Goal: Obtain resource: Obtain resource

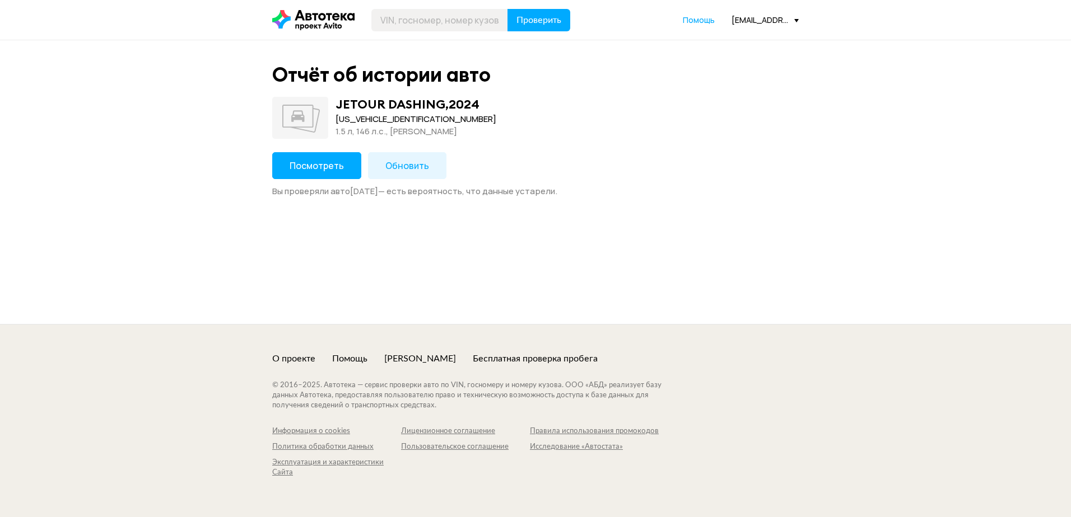
click at [319, 160] on span "Посмотреть" at bounding box center [316, 166] width 54 height 12
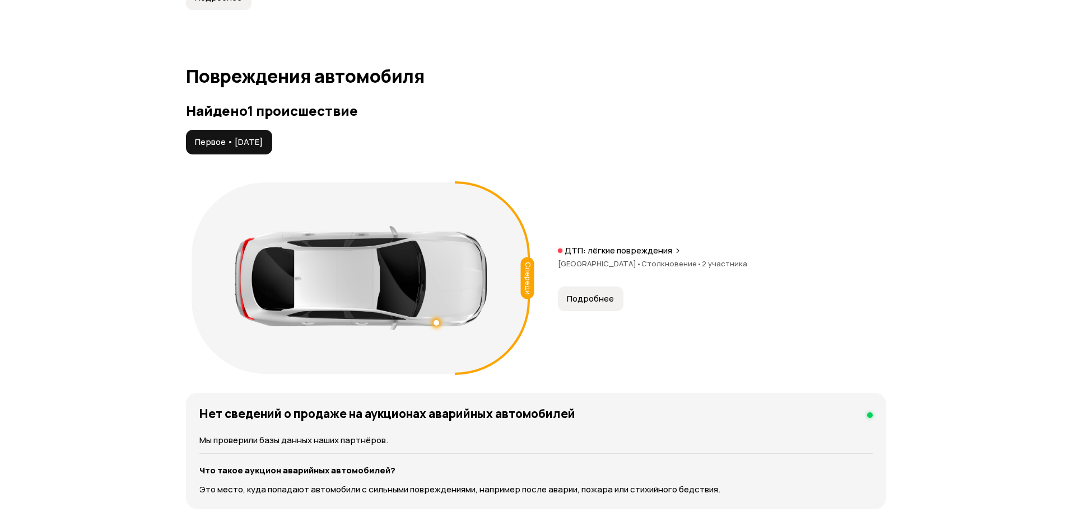
scroll to position [1120, 0]
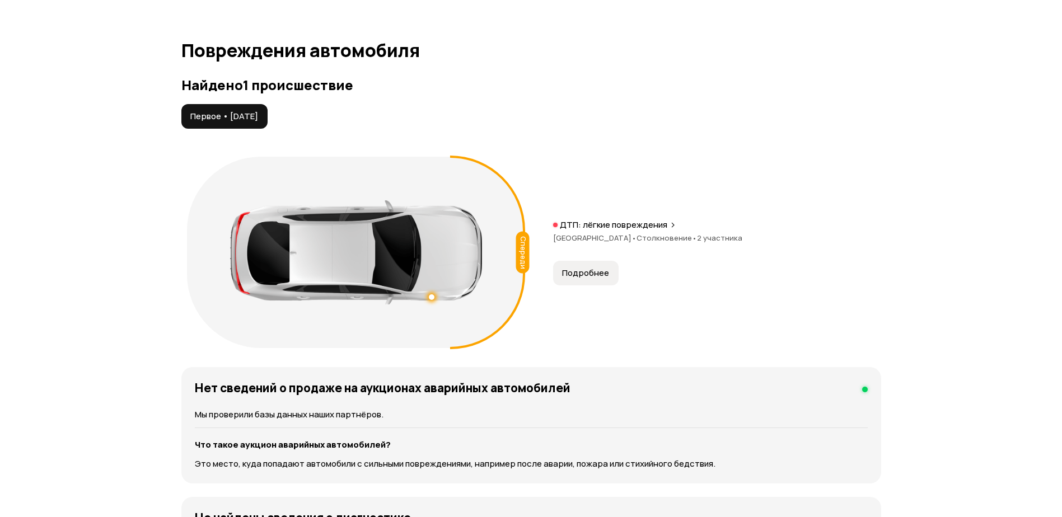
click at [588, 274] on span "Подробнее" at bounding box center [585, 273] width 47 height 11
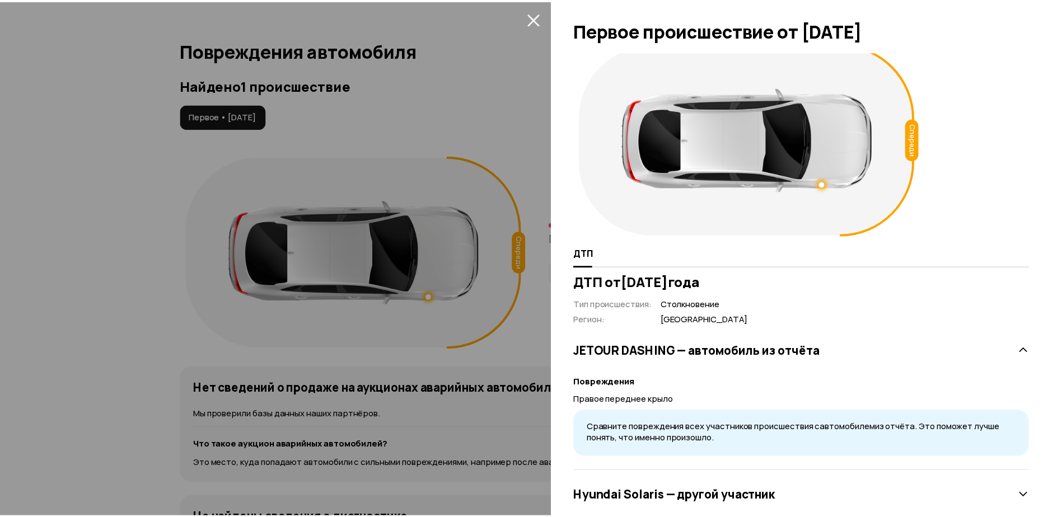
scroll to position [0, 0]
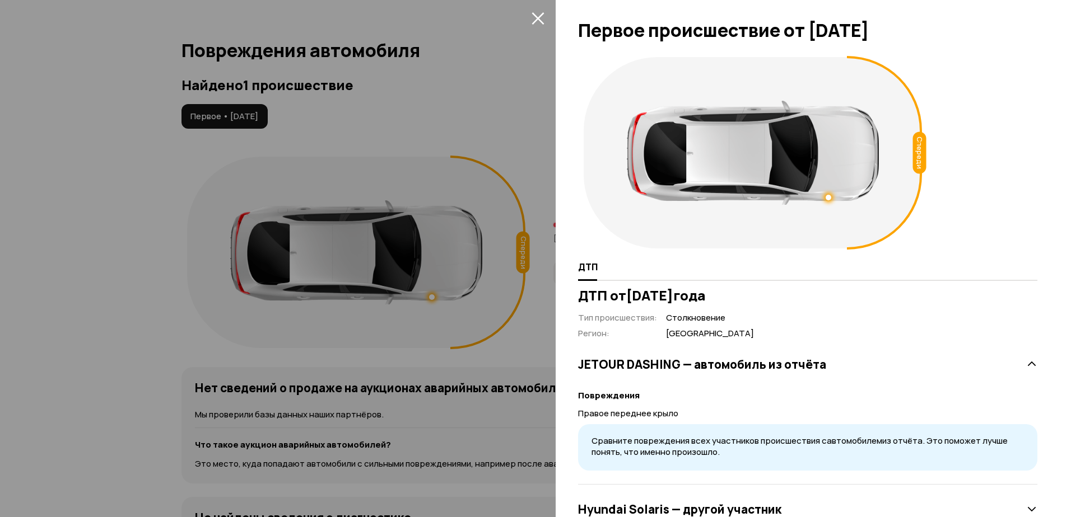
click at [536, 20] on icon "закрыть" at bounding box center [537, 18] width 12 height 12
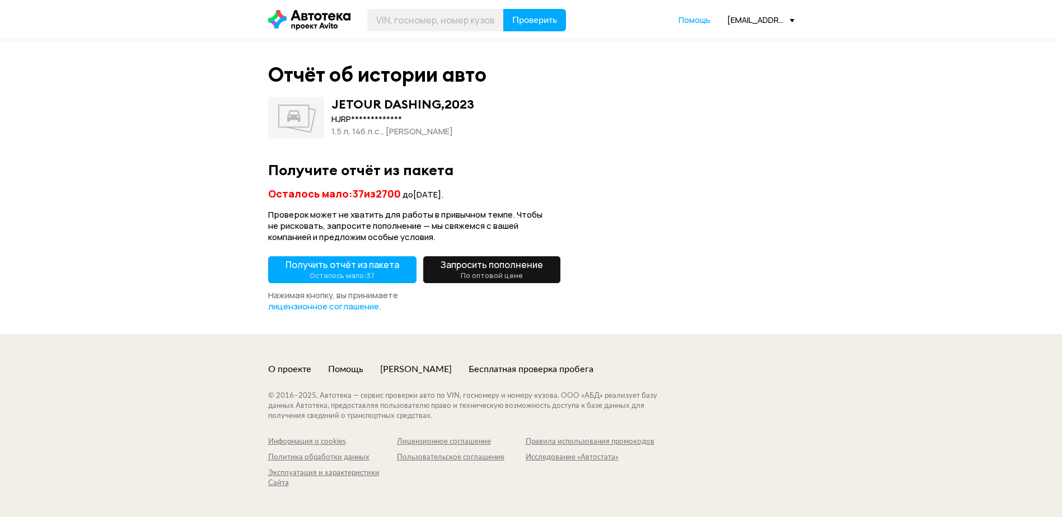
click at [358, 270] on span "Получить отчёт из пакета Осталось мало: 37" at bounding box center [343, 270] width 114 height 22
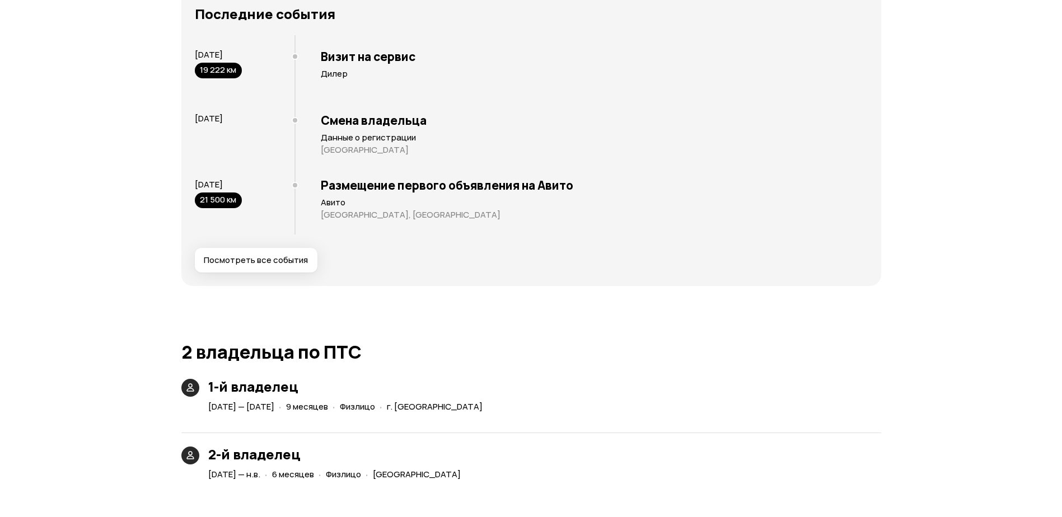
scroll to position [2184, 0]
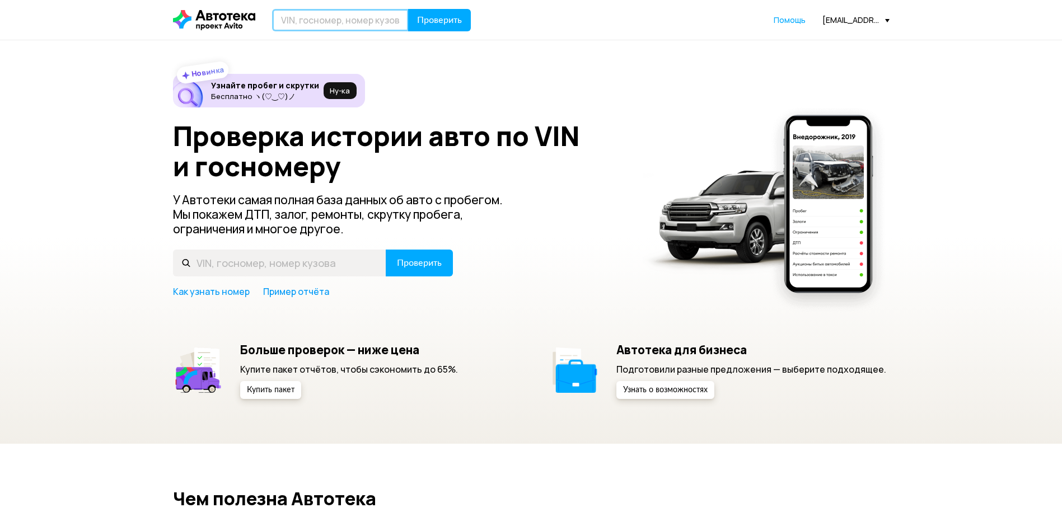
click at [331, 23] on input "text" at bounding box center [340, 20] width 137 height 22
paste input "[US_VEHICLE_IDENTIFICATION_NUMBER]"
type input "[US_VEHICLE_IDENTIFICATION_NUMBER]"
click at [436, 18] on span "Проверить" at bounding box center [439, 20] width 45 height 9
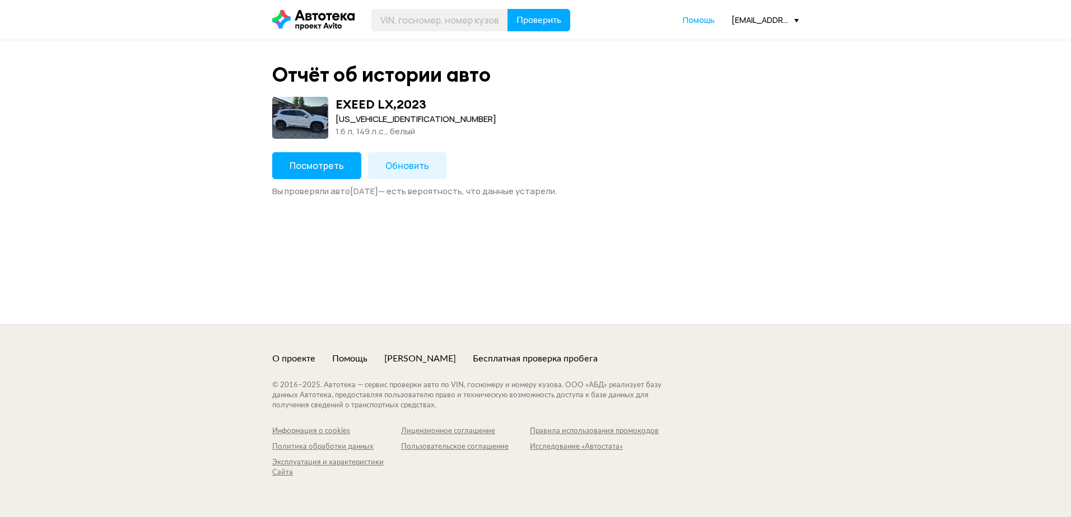
click at [331, 164] on span "Посмотреть" at bounding box center [316, 166] width 54 height 12
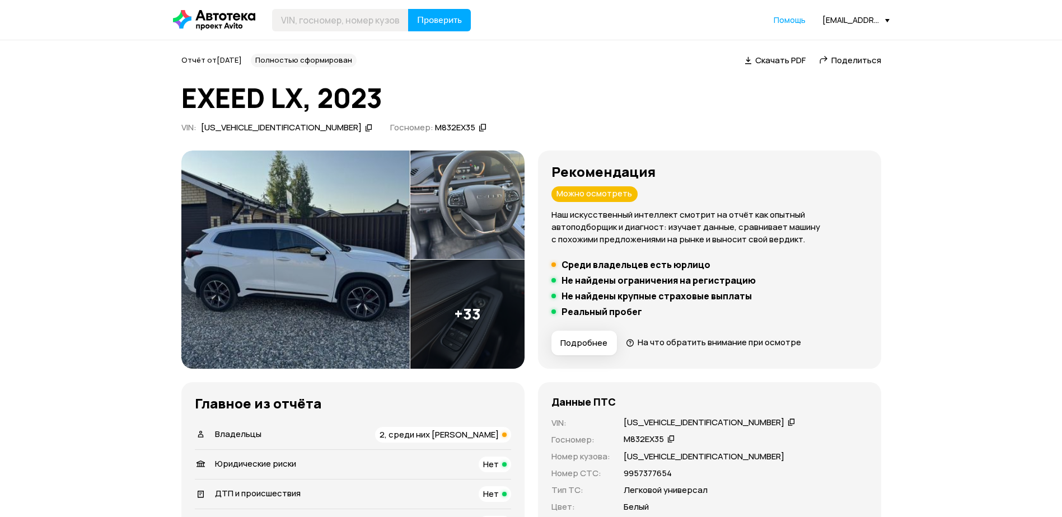
click at [856, 59] on span "Поделиться" at bounding box center [856, 60] width 50 height 12
click at [758, 58] on span "Скачать PDF" at bounding box center [780, 60] width 50 height 12
